Goal: Task Accomplishment & Management: Manage account settings

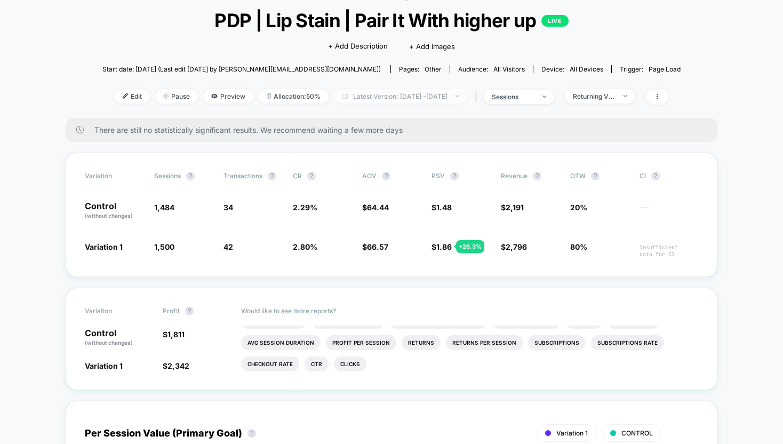
scroll to position [68, 0]
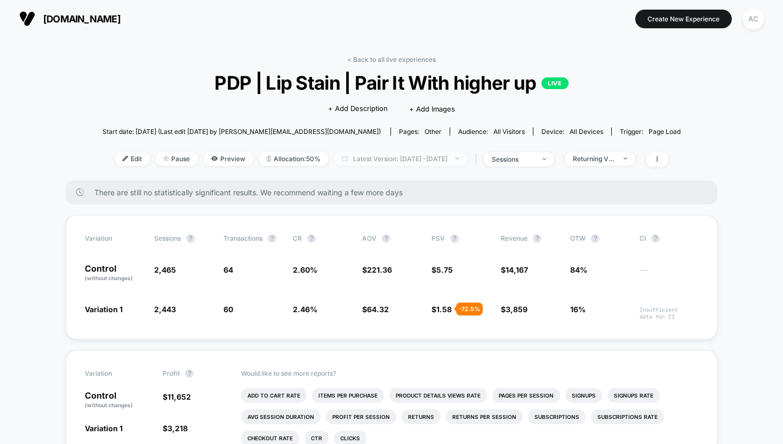
click at [398, 159] on span "Latest Version: [DATE] - [DATE]" at bounding box center [400, 158] width 133 height 14
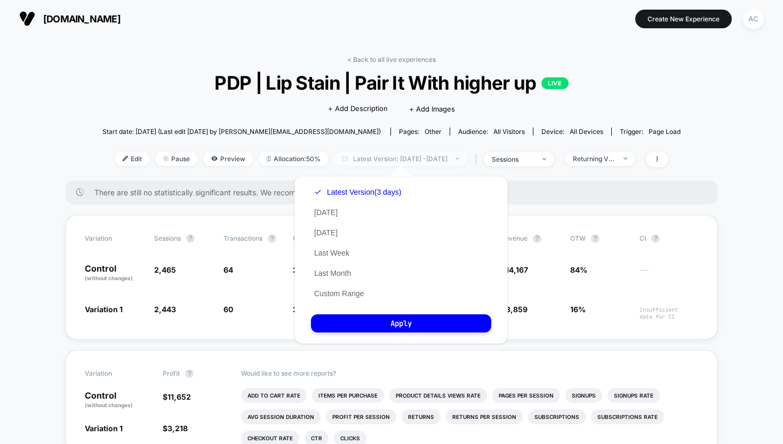
click at [398, 159] on span "Latest Version: [DATE] - [DATE]" at bounding box center [400, 158] width 133 height 14
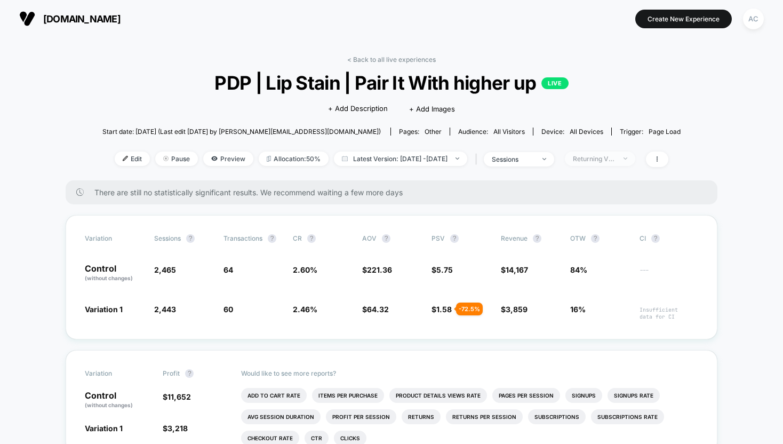
click at [610, 160] on div "Returning Visitors" at bounding box center [594, 159] width 43 height 8
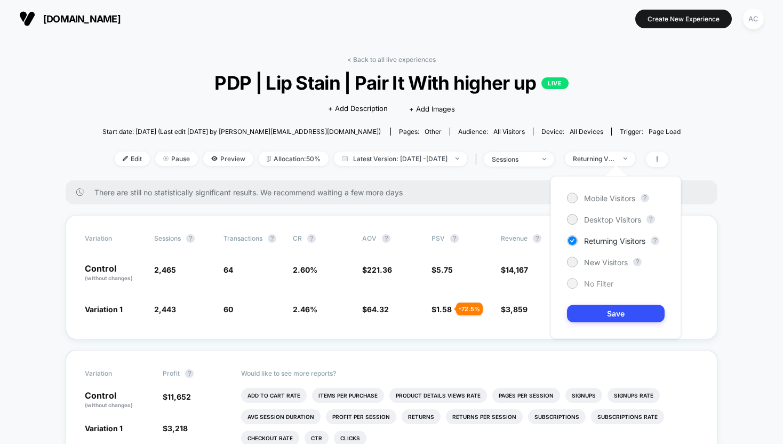
click at [589, 284] on span "No Filter" at bounding box center [598, 283] width 29 height 9
click at [598, 308] on button "Save" at bounding box center [616, 313] width 98 height 18
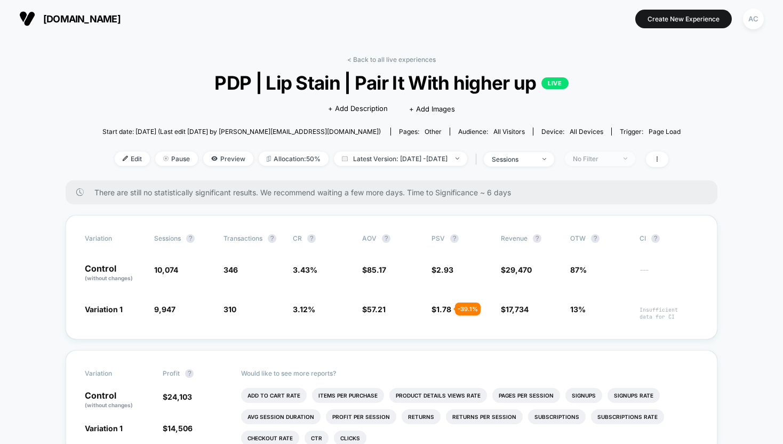
click at [606, 163] on span "No Filter" at bounding box center [600, 158] width 70 height 14
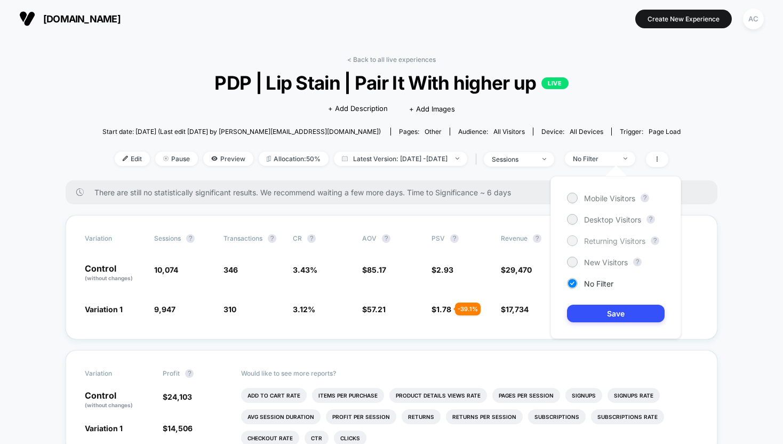
click at [594, 241] on span "Returning Visitors" at bounding box center [614, 240] width 61 height 9
click at [598, 305] on button "Save" at bounding box center [616, 313] width 98 height 18
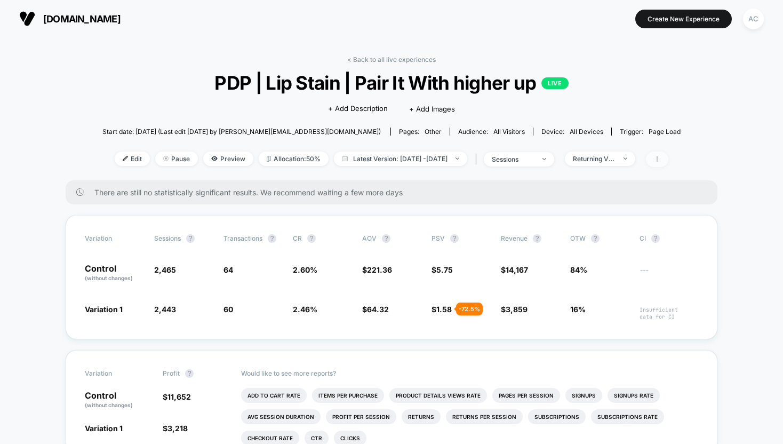
click at [660, 156] on icon at bounding box center [657, 159] width 6 height 6
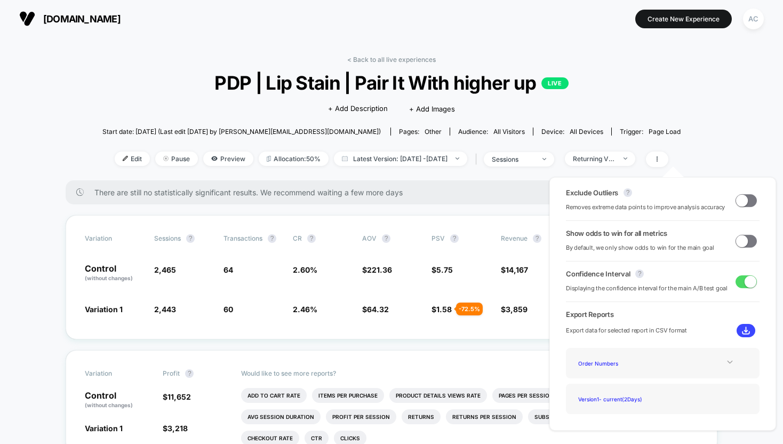
click at [726, 363] on icon at bounding box center [730, 362] width 8 height 8
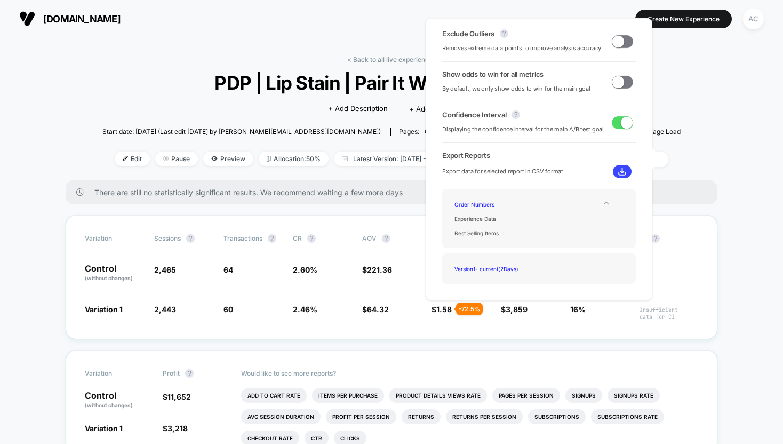
click at [612, 42] on span at bounding box center [618, 41] width 12 height 12
click at [342, 259] on div "Variation Sessions ? Transactions ? CR ? AOV ? PSV ? Revenue ? OTW ? CI ? Contr…" at bounding box center [391, 277] width 651 height 124
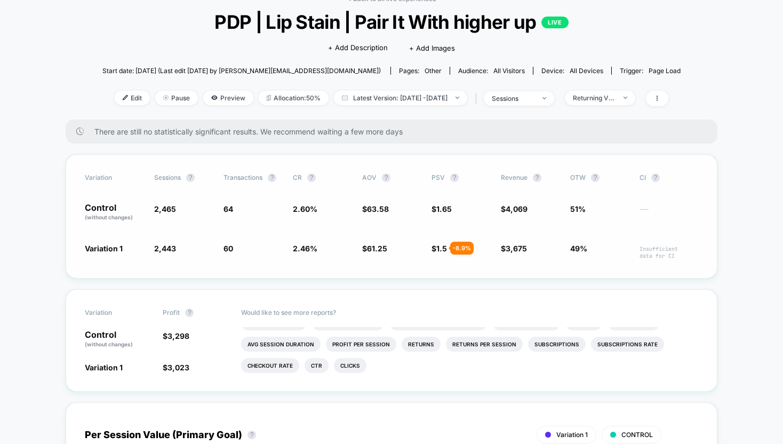
scroll to position [2, 0]
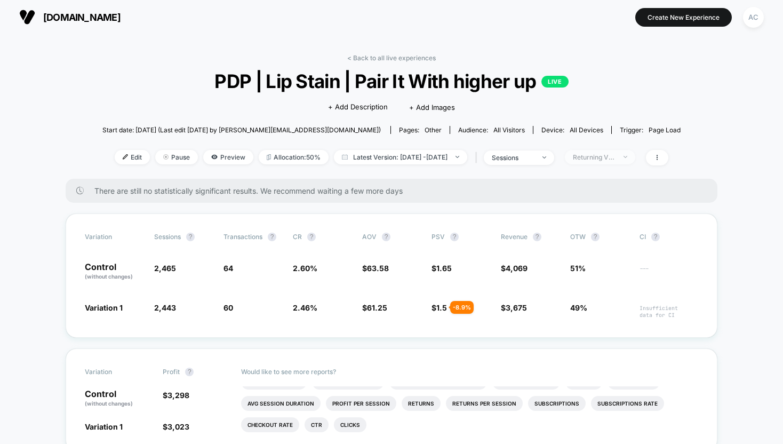
click at [594, 158] on div "Returning Visitors" at bounding box center [594, 157] width 43 height 8
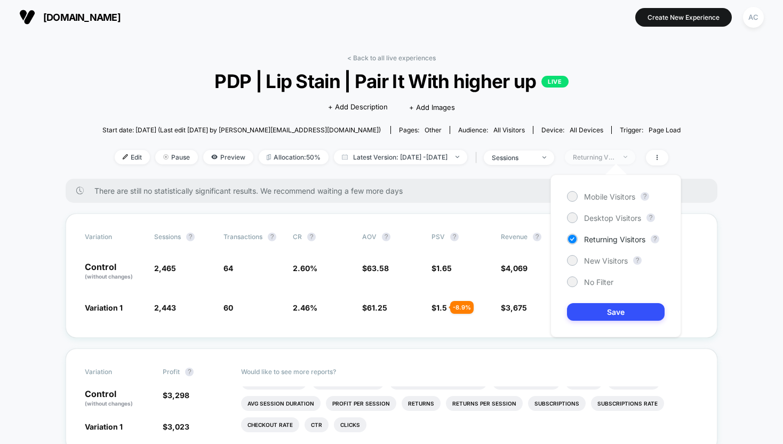
click at [594, 158] on div "Returning Visitors" at bounding box center [594, 157] width 43 height 8
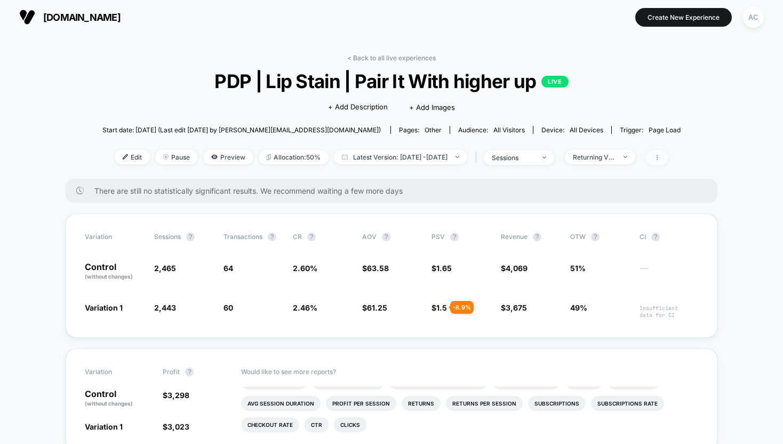
click at [668, 154] on span at bounding box center [657, 157] width 22 height 15
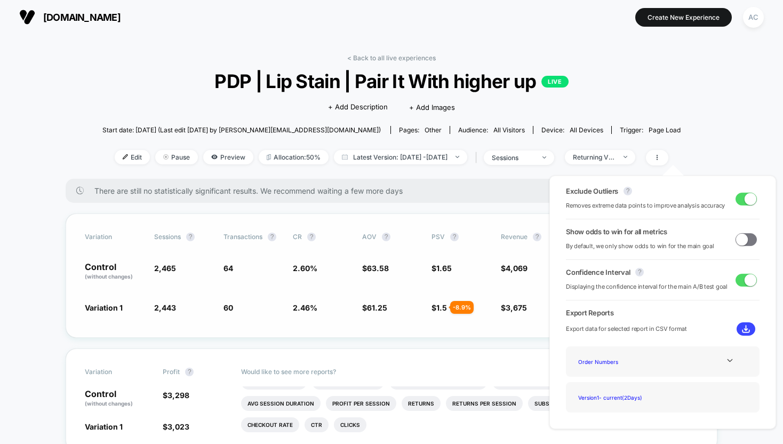
click at [481, 253] on div "Variation Sessions ? Transactions ? CR ? AOV ? PSV ? Revenue ? OTW ? CI ? Contr…" at bounding box center [391, 275] width 651 height 124
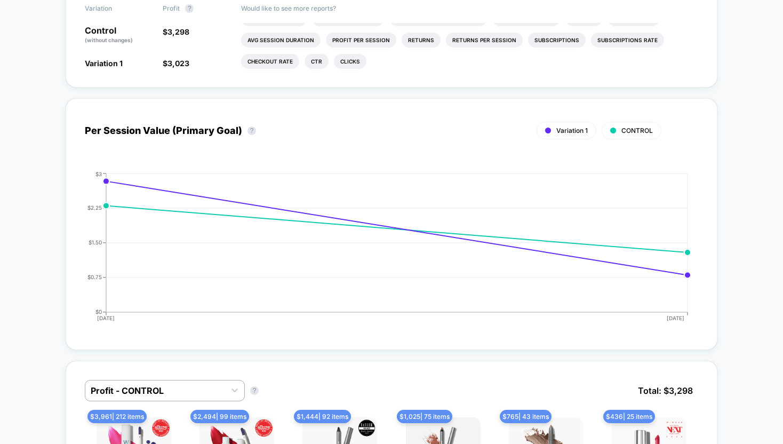
scroll to position [0, 0]
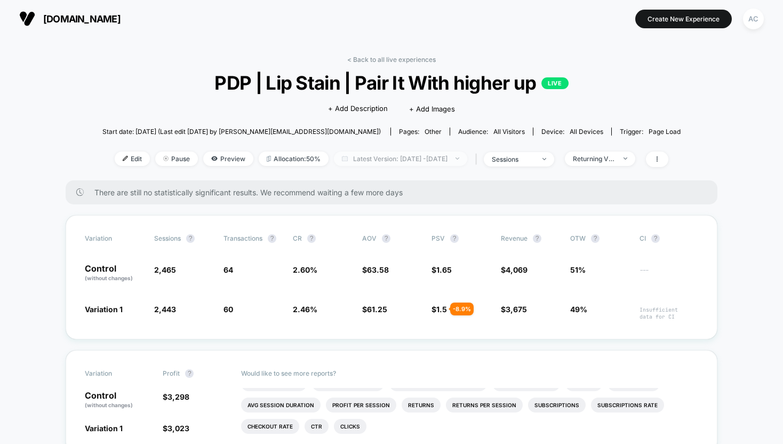
click at [437, 159] on span "Latest Version: Oct 13, 2025 - Oct 14, 2025" at bounding box center [400, 158] width 133 height 14
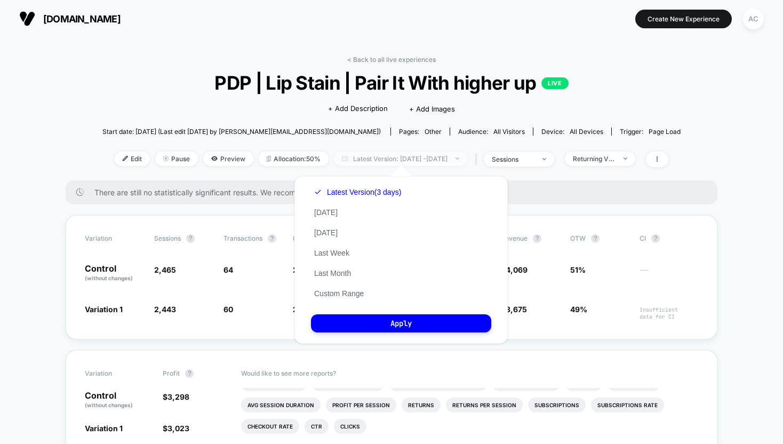
click at [437, 159] on span "Latest Version: Oct 13, 2025 - Oct 14, 2025" at bounding box center [400, 158] width 133 height 14
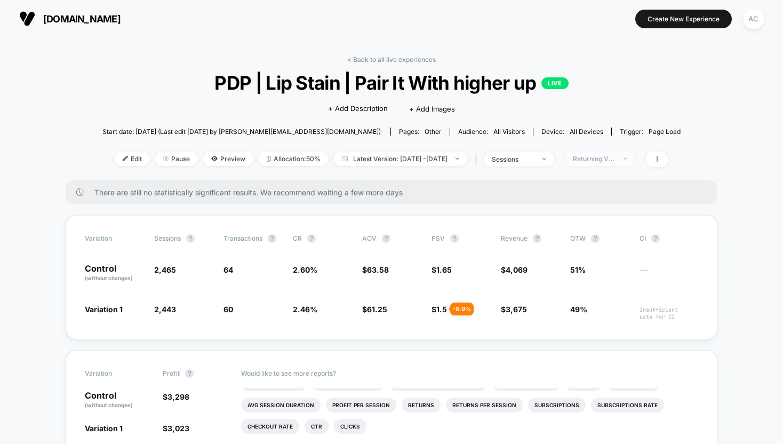
click at [612, 153] on span "Returning Visitors" at bounding box center [600, 158] width 70 height 14
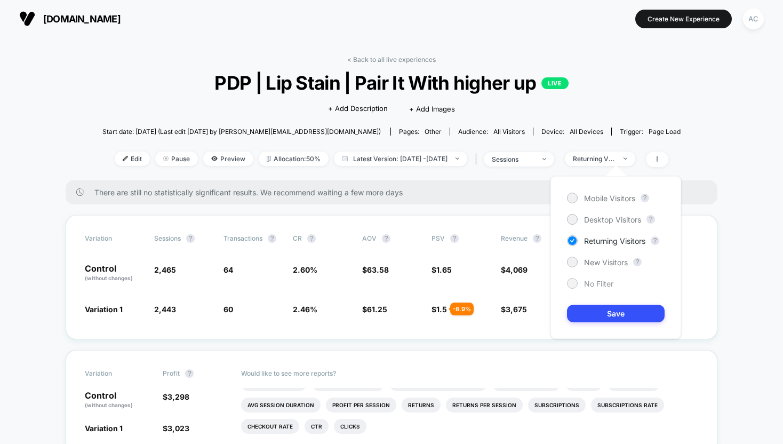
click at [590, 280] on span "No Filter" at bounding box center [598, 283] width 29 height 9
click at [605, 312] on button "Save" at bounding box center [616, 313] width 98 height 18
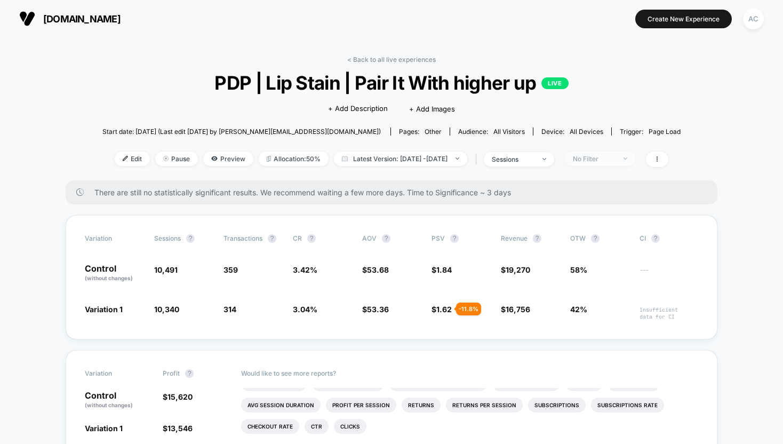
click at [611, 156] on div "No Filter" at bounding box center [594, 159] width 43 height 8
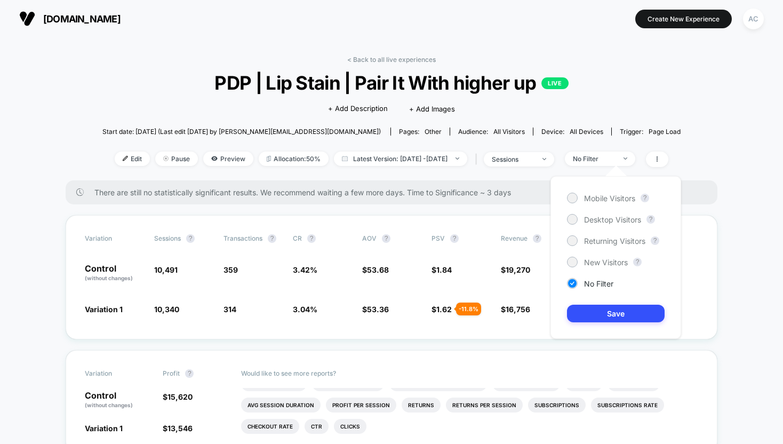
click at [602, 270] on div "Mobile Visitors ? Desktop Visitors ? Returning Visitors ? New Visitors ? No Fil…" at bounding box center [615, 257] width 131 height 163
click at [598, 260] on span "New Visitors" at bounding box center [606, 261] width 44 height 9
click at [608, 320] on button "Save" at bounding box center [616, 313] width 98 height 18
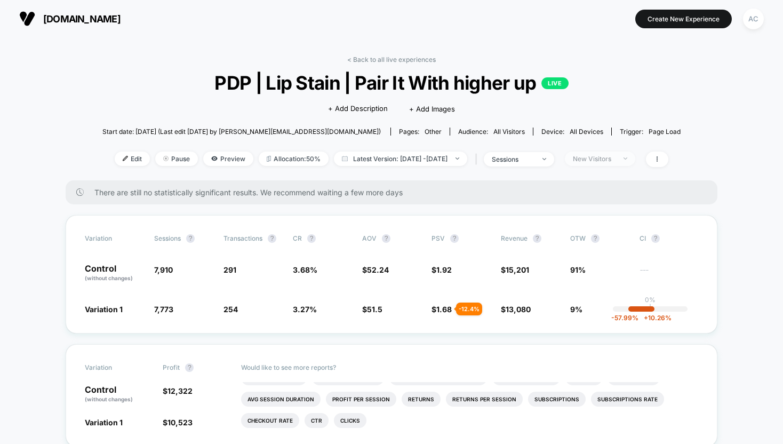
click at [602, 159] on div "New Visitors" at bounding box center [594, 159] width 43 height 8
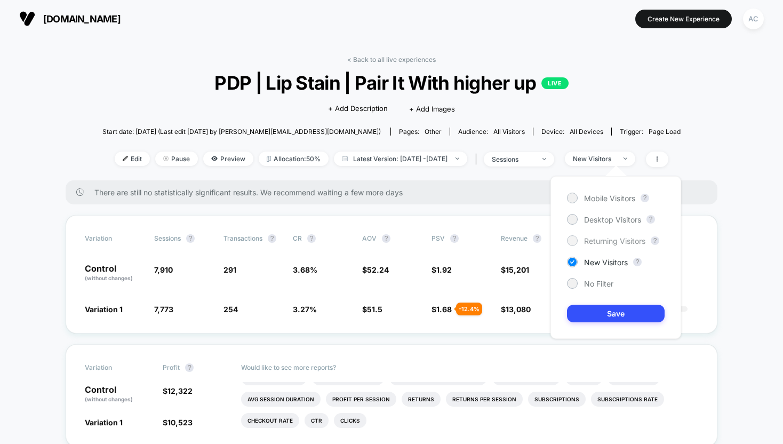
click at [588, 237] on span "Returning Visitors" at bounding box center [614, 240] width 61 height 9
click at [607, 323] on div "Mobile Visitors ? Desktop Visitors ? Returning Visitors ? New Visitors ? No Fil…" at bounding box center [615, 257] width 131 height 163
click at [601, 316] on button "Save" at bounding box center [616, 313] width 98 height 18
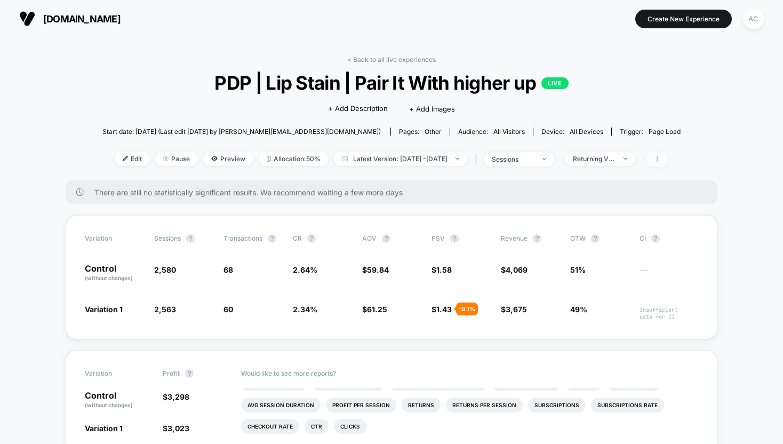
click at [660, 156] on icon at bounding box center [657, 159] width 6 height 6
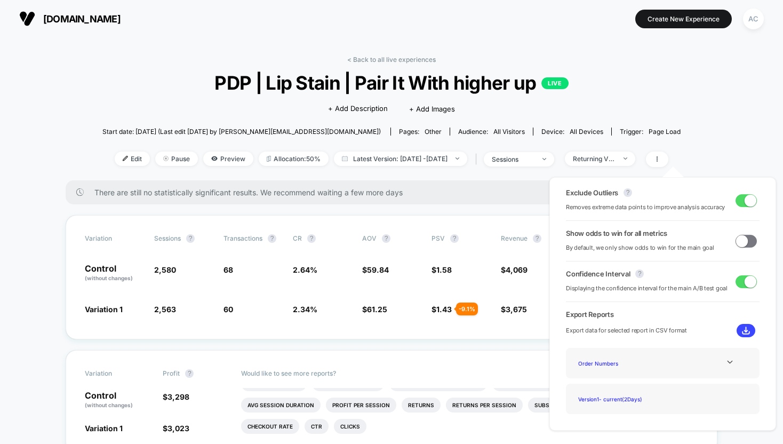
click at [744, 202] on span at bounding box center [750, 200] width 12 height 12
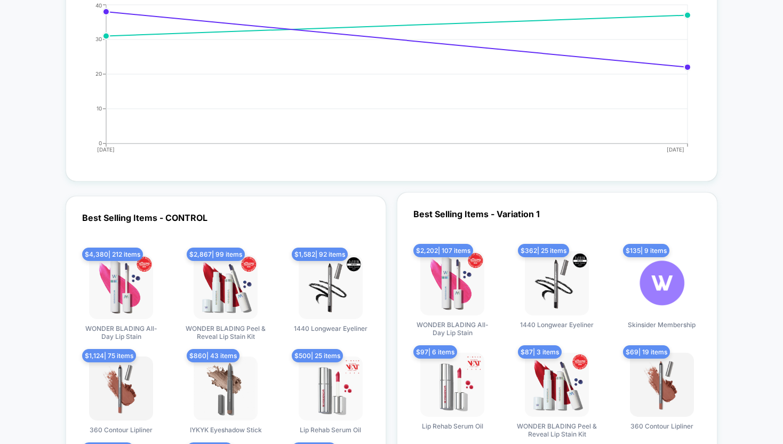
scroll to position [2471, 0]
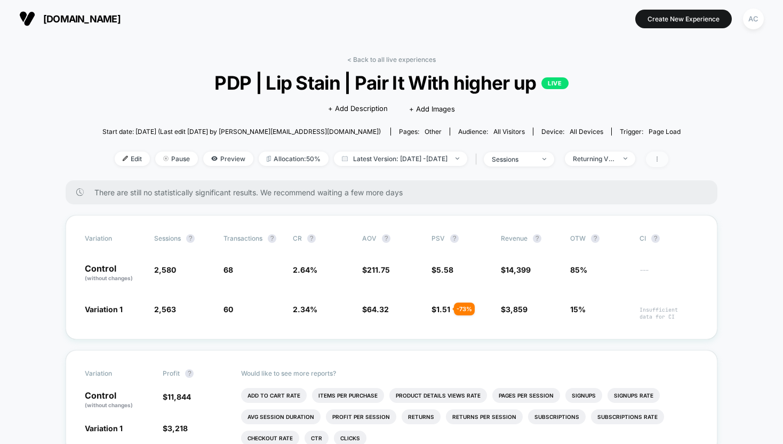
click at [660, 160] on icon at bounding box center [657, 159] width 6 height 6
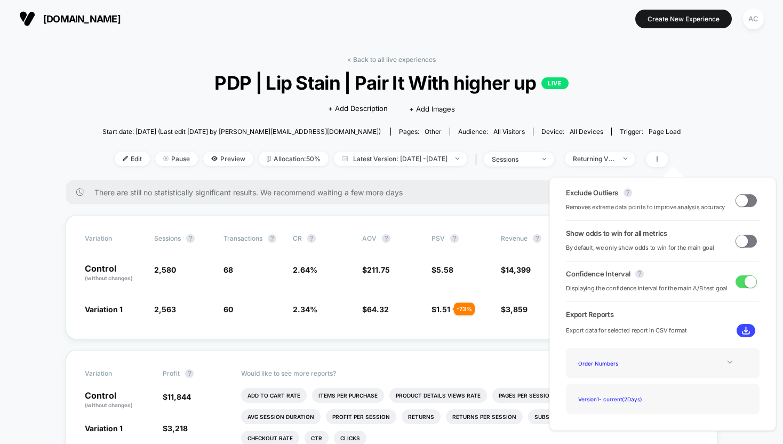
click at [728, 365] on div "Order Numbers" at bounding box center [663, 363] width 178 height 14
click at [727, 361] on icon at bounding box center [729, 361] width 5 height 3
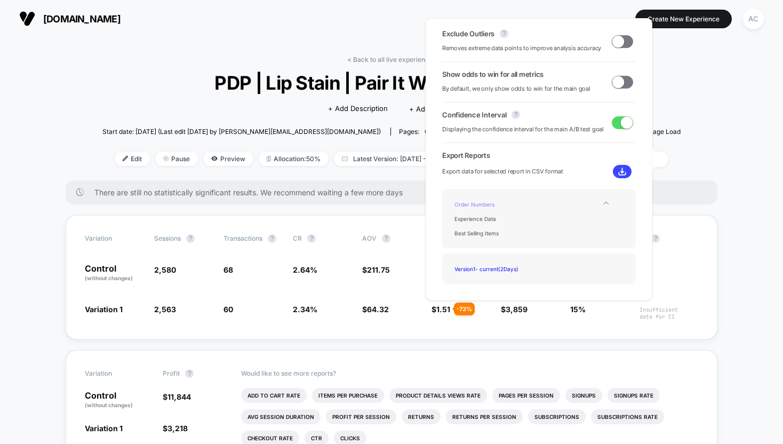
click at [476, 201] on div "Order Numbers" at bounding box center [492, 204] width 85 height 14
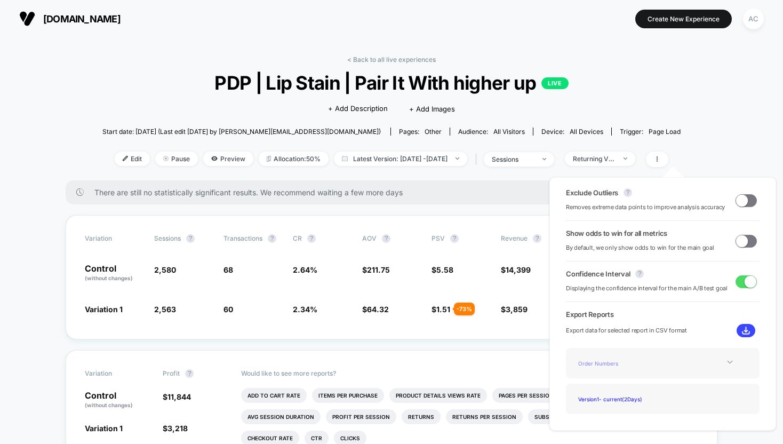
click at [596, 362] on div "Order Numbers" at bounding box center [616, 363] width 85 height 14
click at [726, 360] on icon at bounding box center [730, 362] width 8 height 8
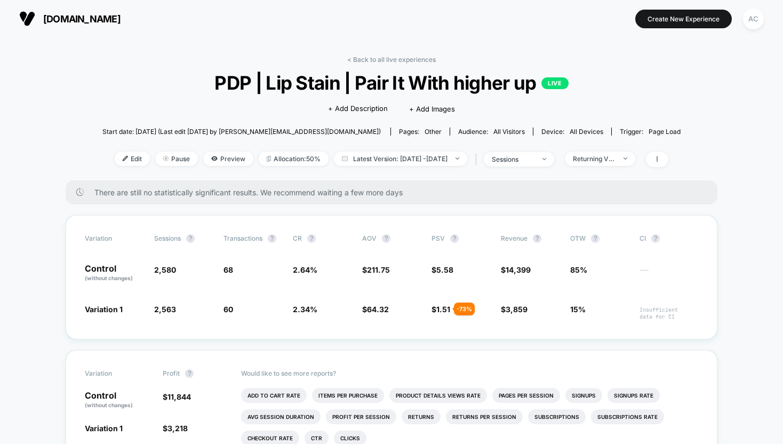
click at [664, 161] on div at bounding box center [654, 158] width 28 height 15
click at [660, 157] on icon at bounding box center [657, 159] width 6 height 6
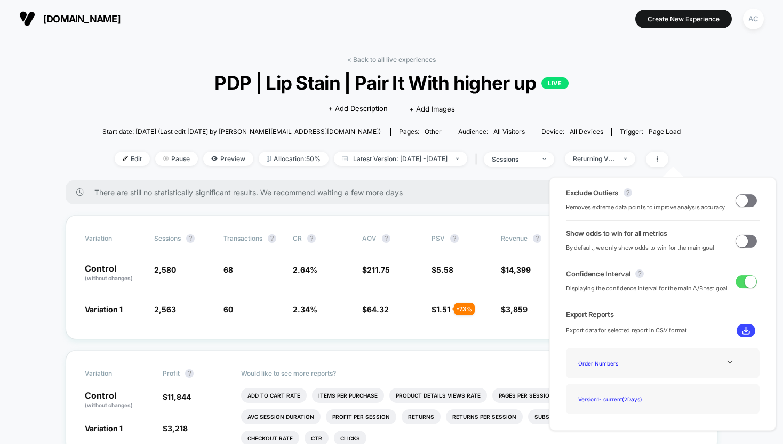
click at [736, 199] on span at bounding box center [742, 200] width 12 height 12
click at [615, 160] on div "Returning Visitors" at bounding box center [594, 159] width 43 height 8
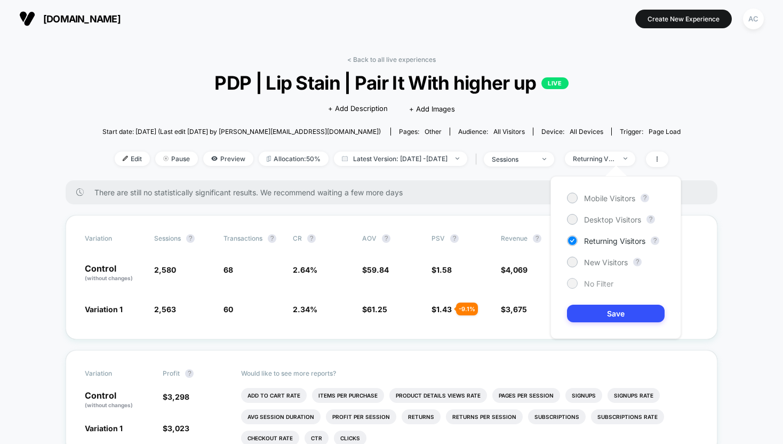
click at [588, 279] on span "No Filter" at bounding box center [598, 283] width 29 height 9
click at [596, 313] on button "Save" at bounding box center [616, 313] width 98 height 18
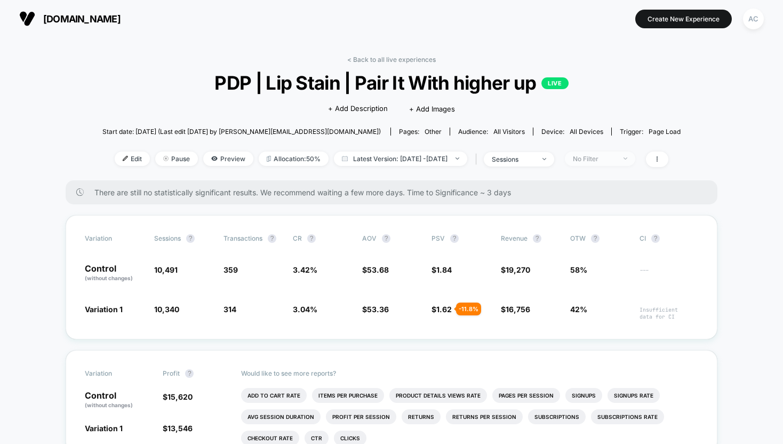
click at [591, 159] on div "No Filter" at bounding box center [594, 159] width 43 height 8
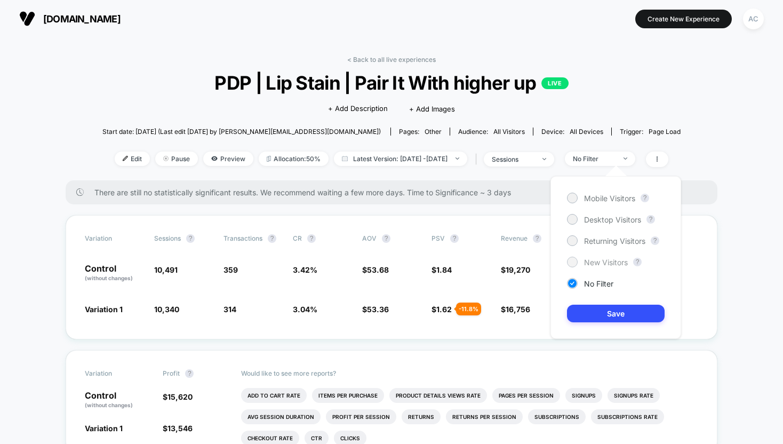
click at [602, 263] on span "New Visitors" at bounding box center [606, 261] width 44 height 9
click at [610, 315] on button "Save" at bounding box center [616, 313] width 98 height 18
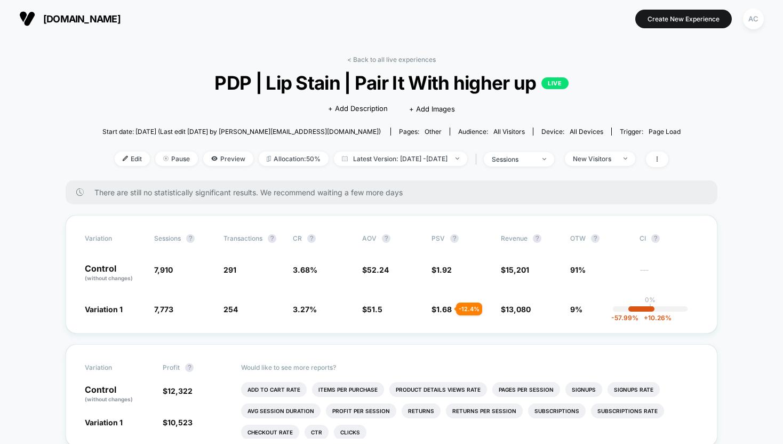
click at [624, 165] on div "Edit Pause Preview Allocation: 50% Latest Version: [DATE] - [DATE] | sessions N…" at bounding box center [391, 158] width 578 height 15
click at [615, 160] on div "New Visitors" at bounding box center [594, 159] width 43 height 8
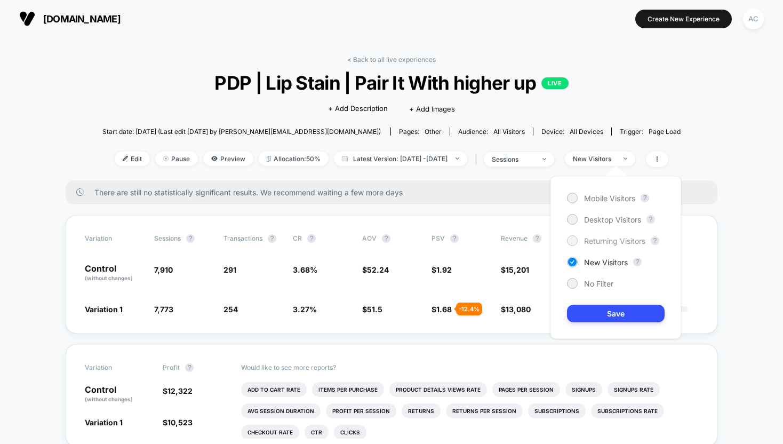
click at [603, 244] on span "Returning Visitors" at bounding box center [614, 240] width 61 height 9
click at [615, 320] on button "Save" at bounding box center [616, 313] width 98 height 18
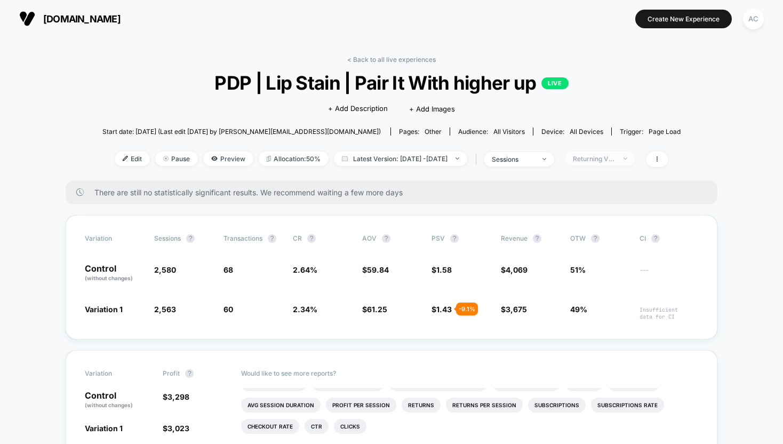
click at [615, 159] on div "Returning Visitors" at bounding box center [594, 159] width 43 height 8
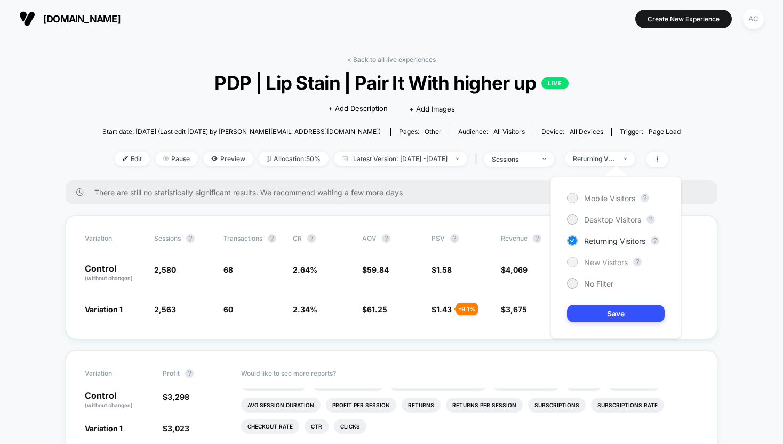
click at [610, 259] on span "New Visitors" at bounding box center [606, 261] width 44 height 9
click at [612, 318] on button "Save" at bounding box center [616, 313] width 98 height 18
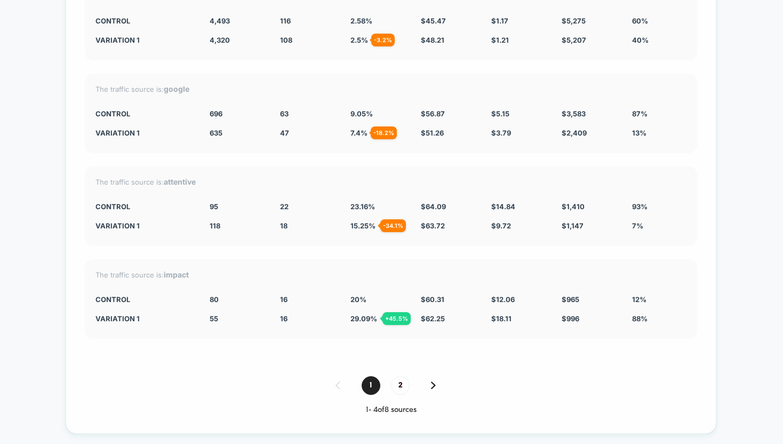
scroll to position [2853, 0]
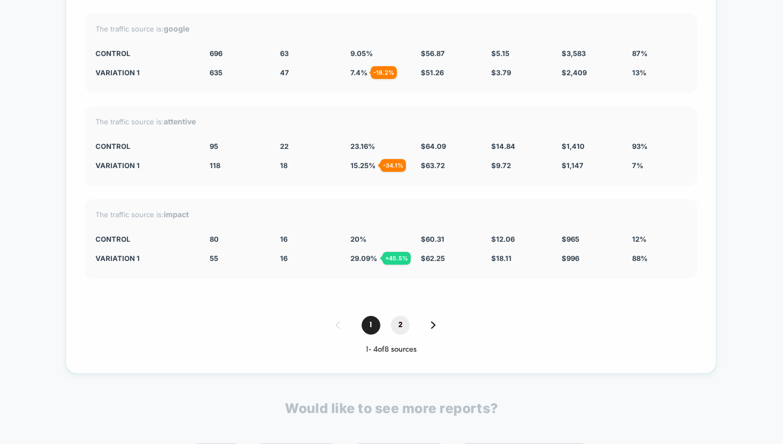
click at [397, 325] on span "2" at bounding box center [400, 325] width 19 height 19
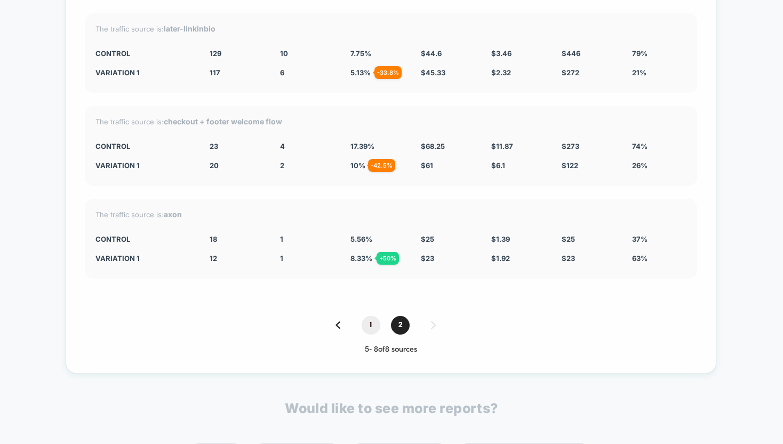
click at [365, 319] on span "1" at bounding box center [370, 325] width 19 height 19
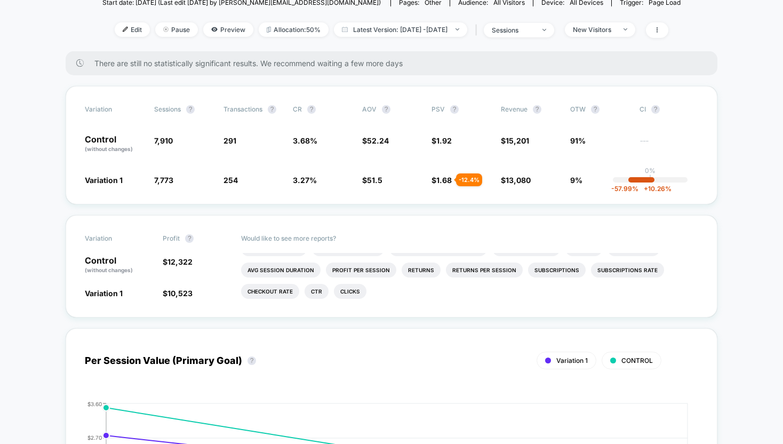
scroll to position [44, 0]
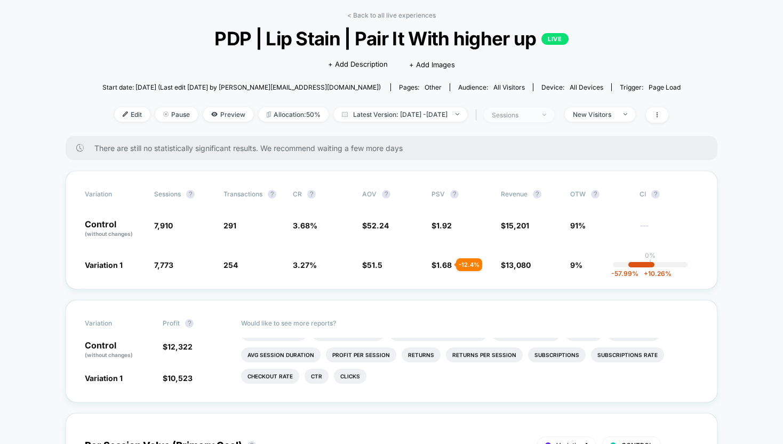
click at [534, 117] on div "sessions" at bounding box center [513, 115] width 43 height 8
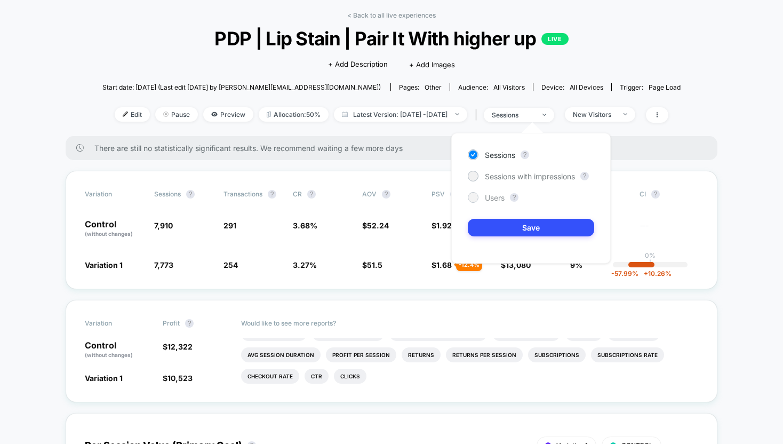
click at [478, 198] on div "Users" at bounding box center [486, 197] width 37 height 11
click at [521, 230] on button "Save" at bounding box center [531, 228] width 126 height 18
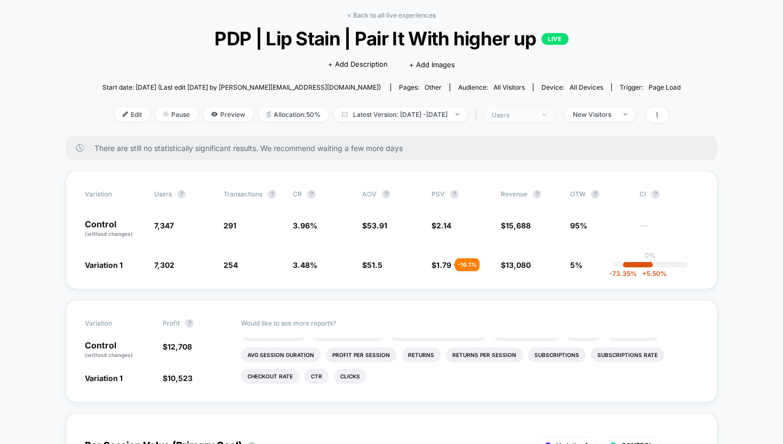
click at [521, 118] on span "users" at bounding box center [519, 115] width 70 height 14
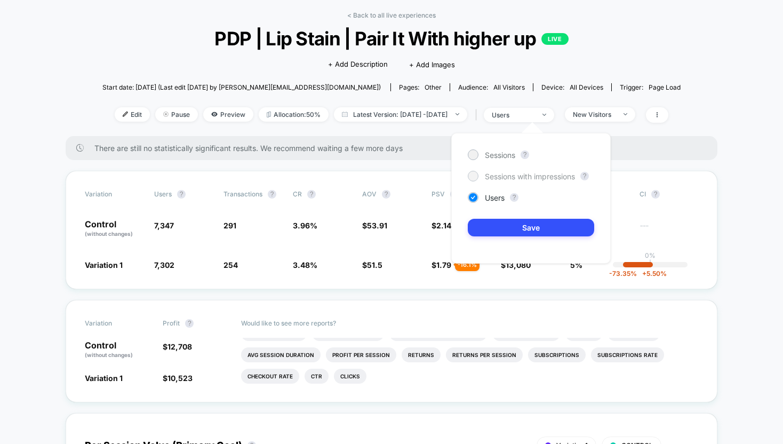
click at [493, 181] on div "Sessions with impressions" at bounding box center [521, 176] width 107 height 11
click at [501, 232] on button "Save" at bounding box center [531, 228] width 126 height 18
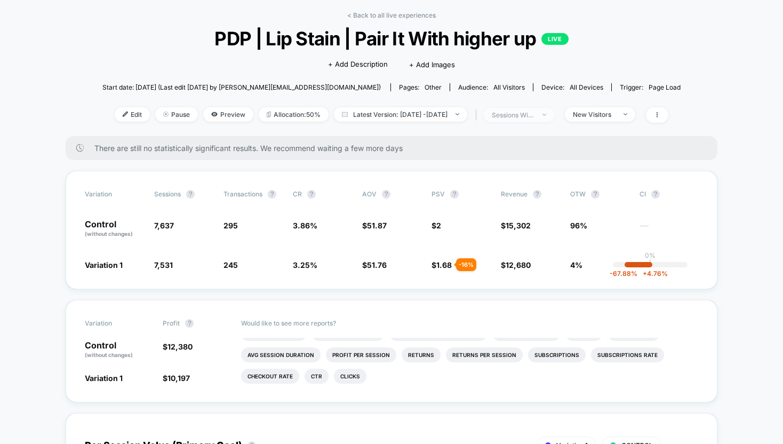
click at [515, 114] on div "sessions with impression" at bounding box center [513, 115] width 43 height 8
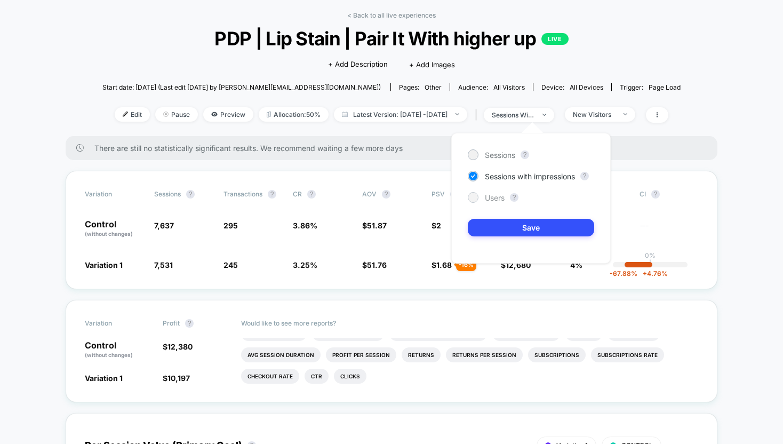
click at [494, 198] on span "Users" at bounding box center [495, 197] width 20 height 9
click at [477, 154] on div at bounding box center [473, 154] width 11 height 11
click at [501, 243] on div "Sessions ? Sessions with impressions ? Users ? Save" at bounding box center [530, 198] width 159 height 131
click at [494, 230] on button "Save" at bounding box center [531, 228] width 126 height 18
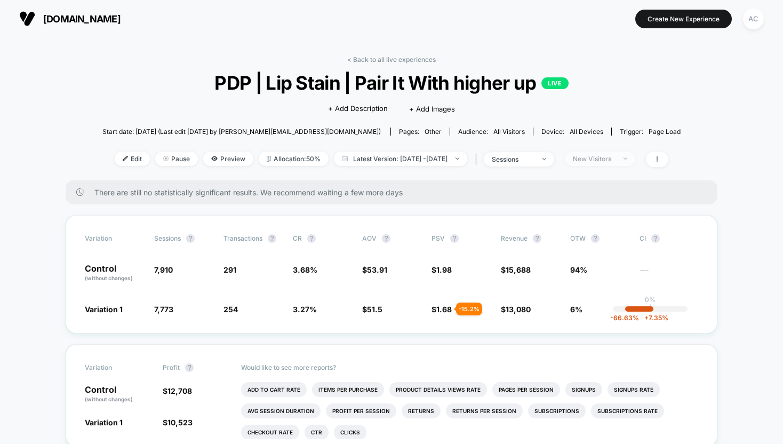
click at [615, 155] on div "New Visitors" at bounding box center [594, 159] width 43 height 8
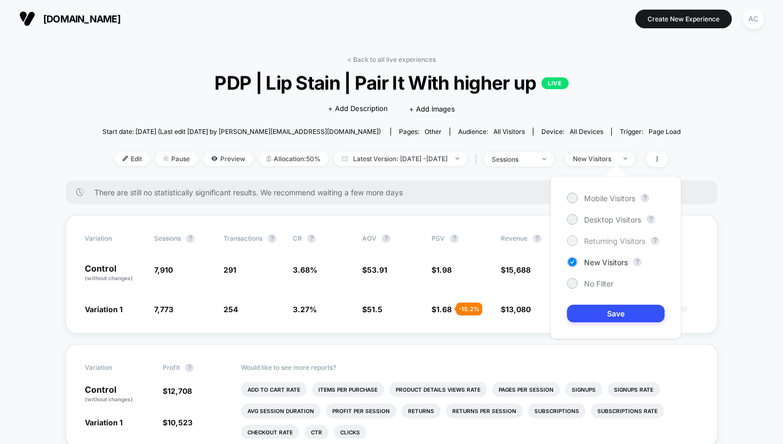
click at [595, 243] on span "Returning Visitors" at bounding box center [614, 240] width 61 height 9
click at [610, 322] on div "Mobile Visitors ? Desktop Visitors ? Returning Visitors ? New Visitors ? No Fil…" at bounding box center [615, 257] width 131 height 163
click at [599, 311] on button "Save" at bounding box center [616, 313] width 98 height 18
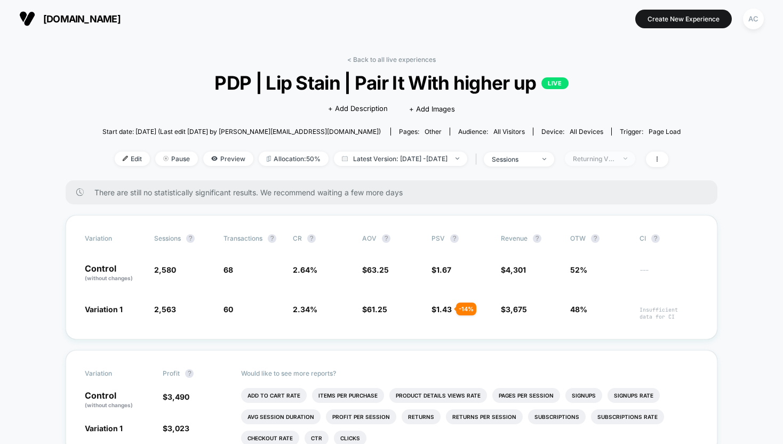
click at [610, 162] on span "Returning Visitors" at bounding box center [600, 158] width 70 height 14
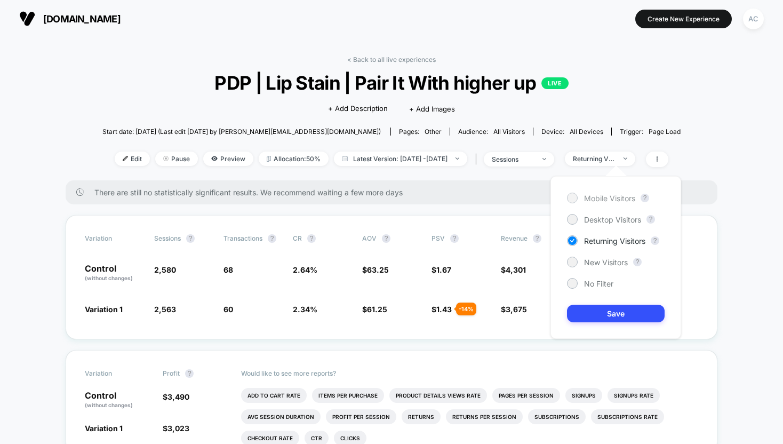
click at [613, 201] on span "Mobile Visitors" at bounding box center [609, 198] width 51 height 9
click at [616, 323] on div "Mobile Visitors ? Desktop Visitors ? Returning Visitors ? New Visitors ? No Fil…" at bounding box center [615, 257] width 131 height 163
click at [608, 315] on button "Save" at bounding box center [616, 313] width 98 height 18
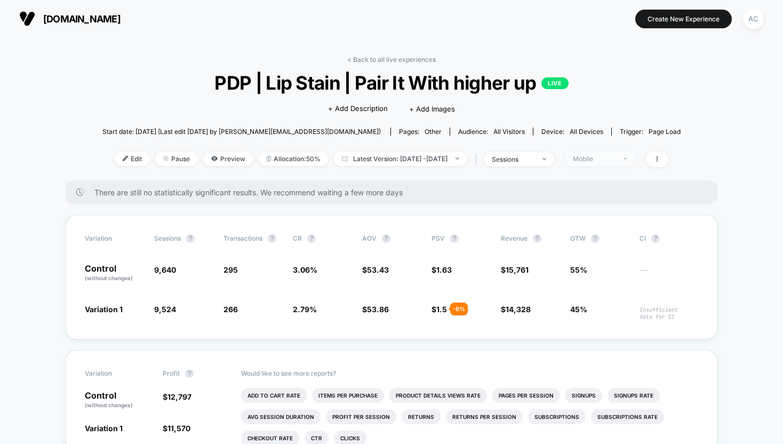
click at [593, 157] on div "Mobile" at bounding box center [594, 159] width 43 height 8
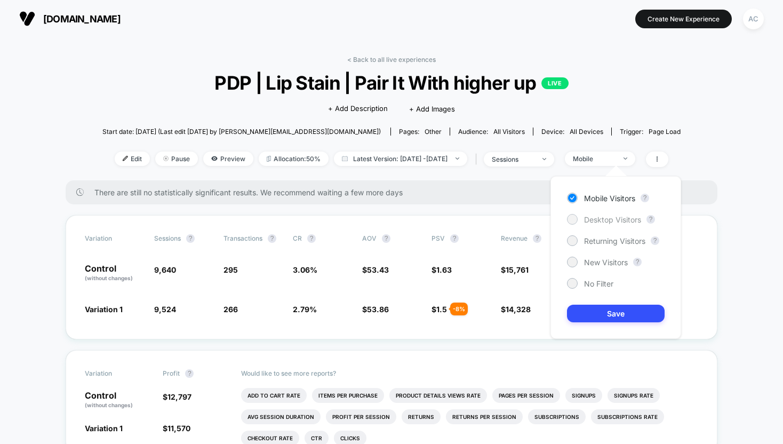
click at [593, 221] on span "Desktop Visitors" at bounding box center [612, 219] width 57 height 9
click at [607, 312] on button "Save" at bounding box center [616, 313] width 98 height 18
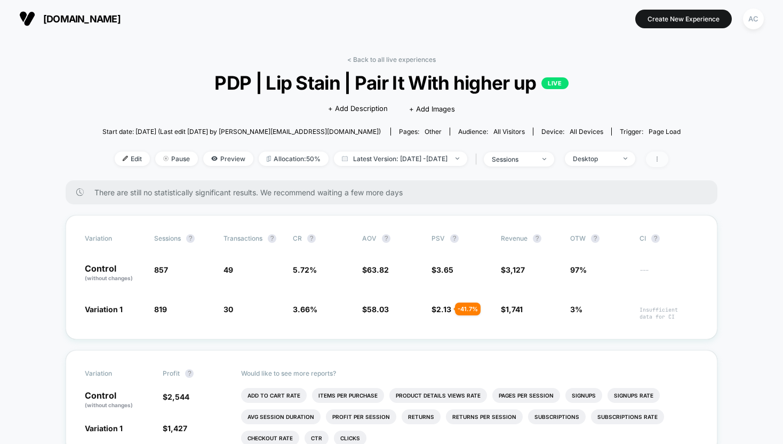
click at [657, 156] on icon at bounding box center [656, 158] width 1 height 5
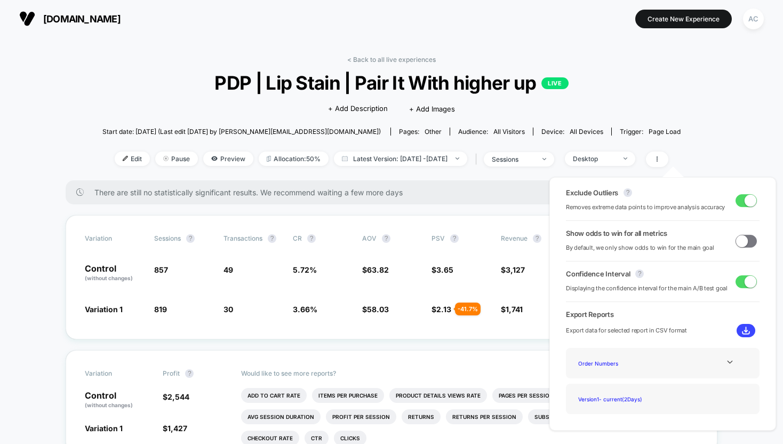
click at [744, 205] on span at bounding box center [750, 200] width 12 height 12
click at [606, 160] on div "Desktop" at bounding box center [594, 159] width 43 height 8
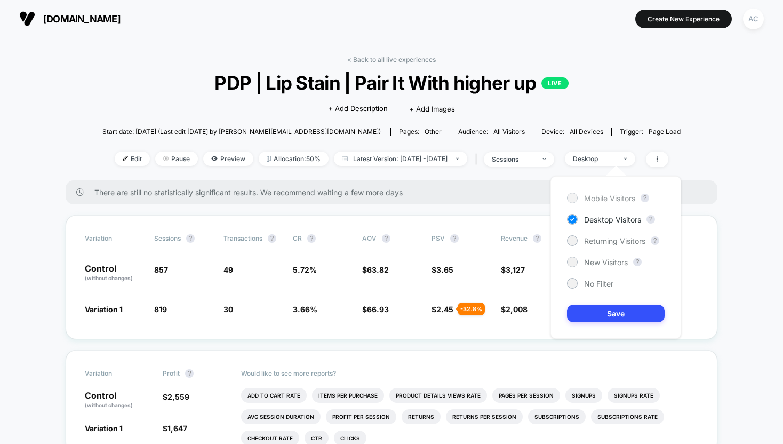
click at [597, 200] on span "Mobile Visitors" at bounding box center [609, 198] width 51 height 9
click at [603, 311] on button "Save" at bounding box center [616, 313] width 98 height 18
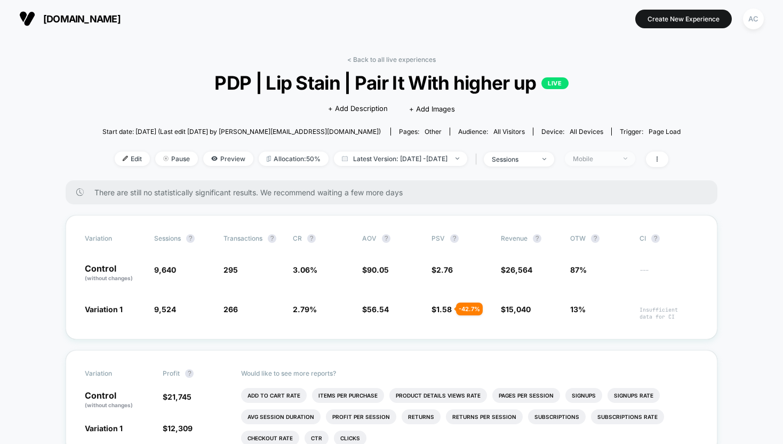
click at [605, 162] on span "Mobile" at bounding box center [600, 158] width 70 height 14
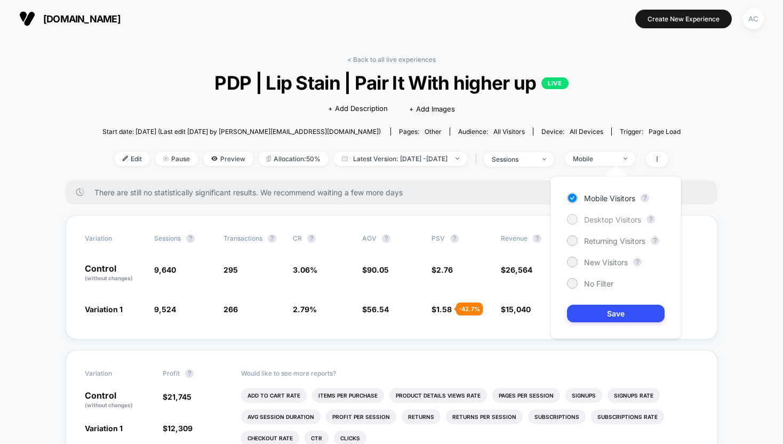
click at [603, 215] on span "Desktop Visitors" at bounding box center [612, 219] width 57 height 9
click at [615, 313] on button "Save" at bounding box center [616, 313] width 98 height 18
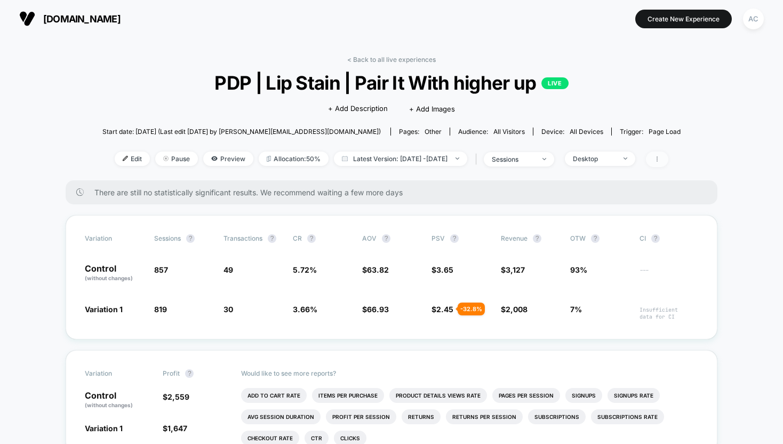
click at [668, 161] on span at bounding box center [657, 158] width 22 height 15
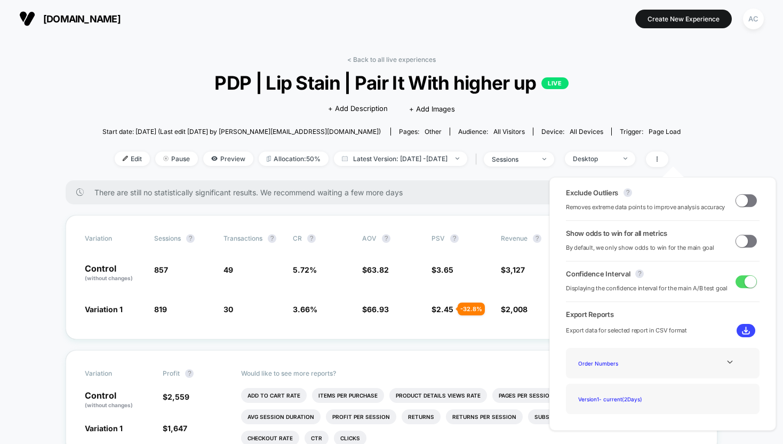
click at [736, 199] on span at bounding box center [742, 200] width 12 height 12
click at [463, 248] on div "Variation Sessions ? Transactions ? CR ? AOV ? PSV ? Revenue ? OTW ? CI ? Contr…" at bounding box center [391, 277] width 651 height 124
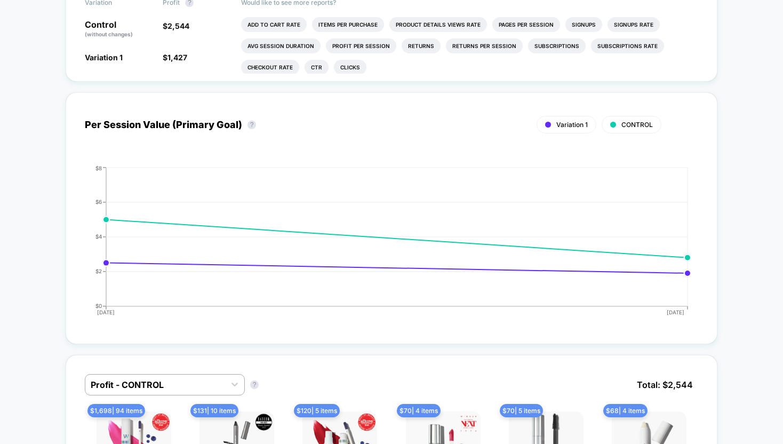
scroll to position [442, 0]
